Goal: Information Seeking & Learning: Learn about a topic

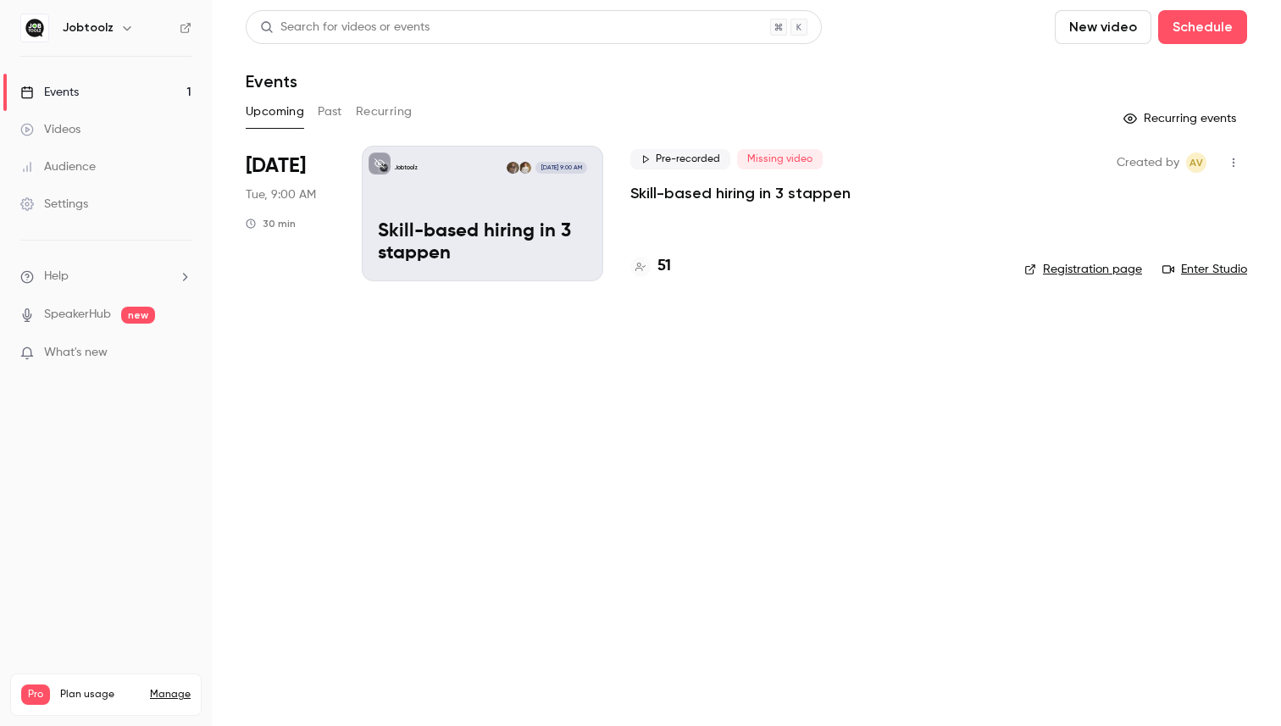
click at [662, 267] on h4 "51" at bounding box center [664, 266] width 14 height 23
